Goal: Task Accomplishment & Management: Manage account settings

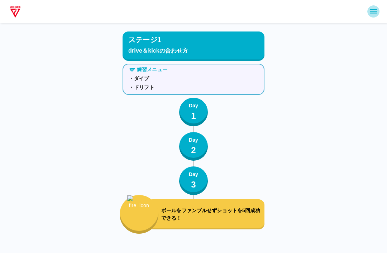
click at [373, 13] on icon "sidemenu" at bounding box center [373, 11] width 9 height 9
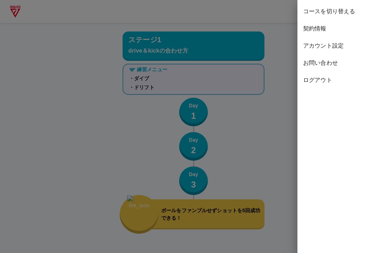
click at [345, 10] on span "コースを切り替える" at bounding box center [342, 11] width 78 height 9
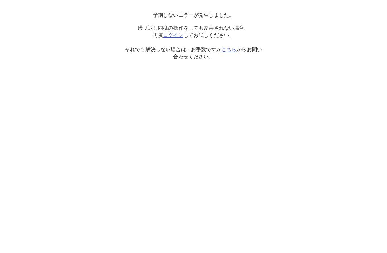
click at [354, 60] on html "予期しないエラーが発生しました。 繰り返し同様の操作をしても改善されない場合、 再度 ログイン してお試しください。 それでも解決しない場合は、お手数ですが …" at bounding box center [193, 30] width 387 height 60
